Goal: Task Accomplishment & Management: Use online tool/utility

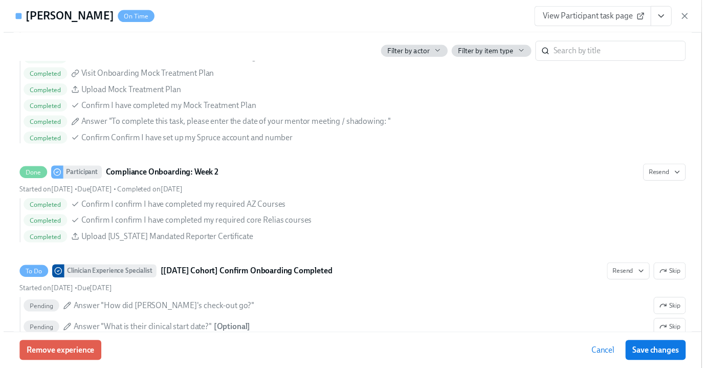
scroll to position [0, 5441]
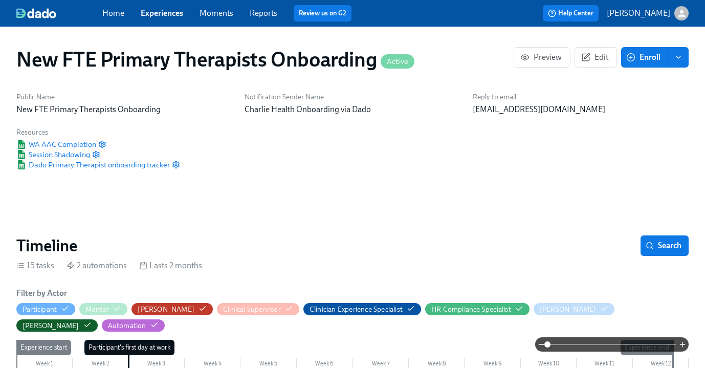
click at [167, 9] on link "Experiences" at bounding box center [162, 13] width 42 height 10
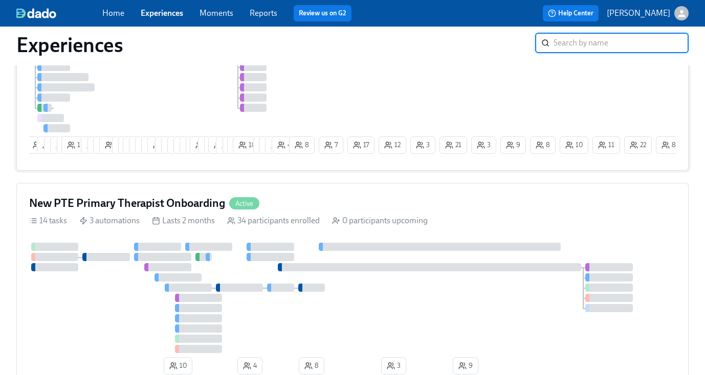
scroll to position [161, 0]
click at [303, 200] on div "New PTE Primary Therapist Onboarding Active" at bounding box center [352, 203] width 646 height 15
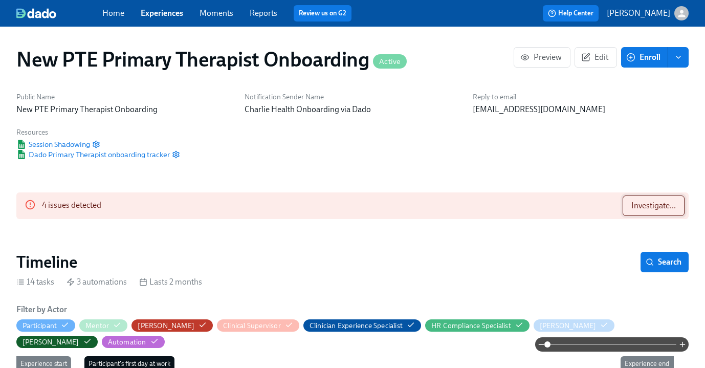
click at [636, 204] on span "Investigate..." at bounding box center [653, 205] width 44 height 10
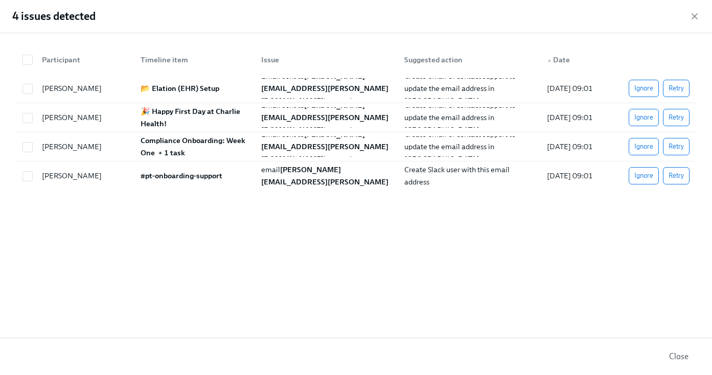
scroll to position [0, 5005]
click at [678, 86] on span "Retry" at bounding box center [676, 88] width 15 height 10
click at [677, 114] on span "Retry" at bounding box center [676, 117] width 15 height 10
click at [675, 145] on span "Retry" at bounding box center [676, 147] width 15 height 10
click at [675, 173] on span "Retry" at bounding box center [676, 176] width 15 height 10
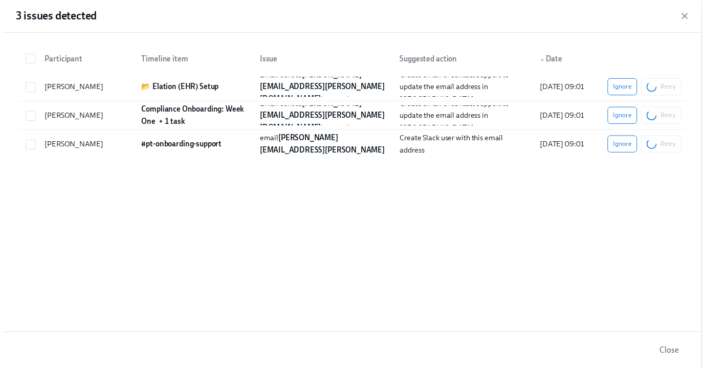
scroll to position [0, 5299]
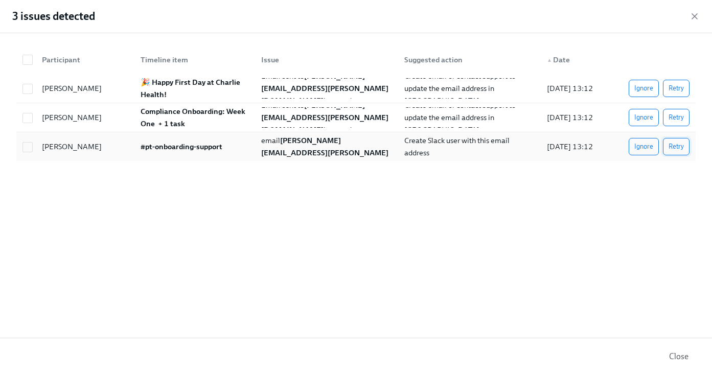
click at [673, 142] on span "Retry" at bounding box center [676, 147] width 15 height 10
click at [688, 362] on button "Close" at bounding box center [679, 357] width 34 height 20
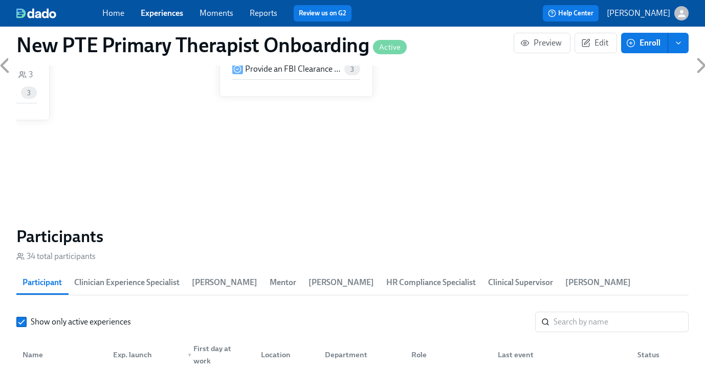
scroll to position [876, 0]
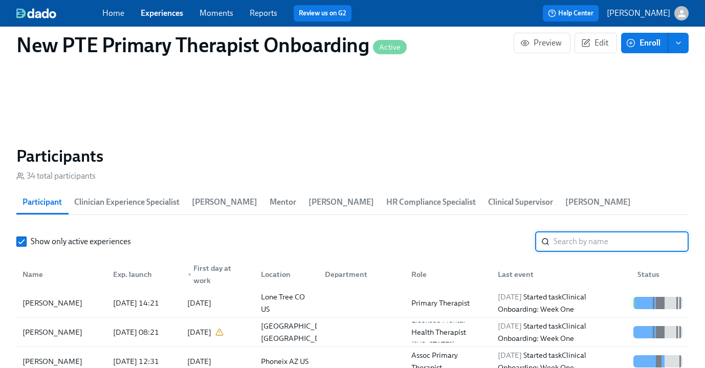
click at [596, 241] on input "search" at bounding box center [620, 241] width 135 height 20
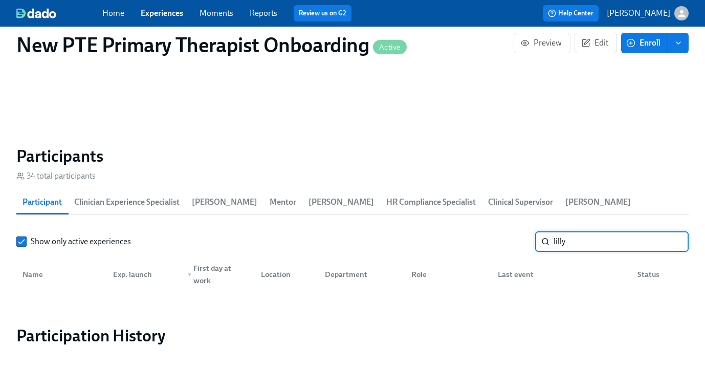
type input "lilly"
click at [159, 14] on link "Experiences" at bounding box center [162, 13] width 42 height 10
